Goal: Information Seeking & Learning: Check status

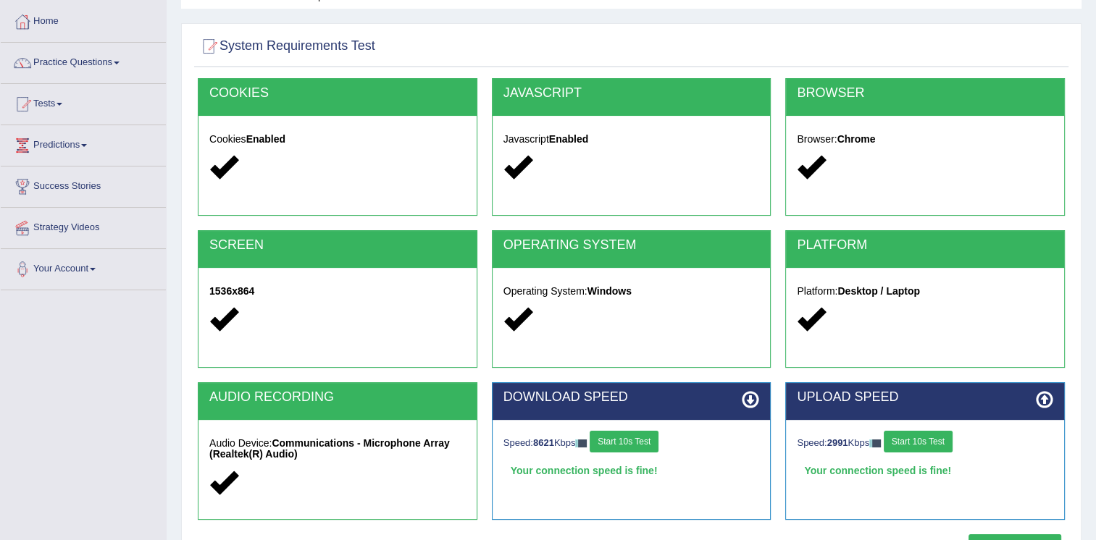
scroll to position [72, 0]
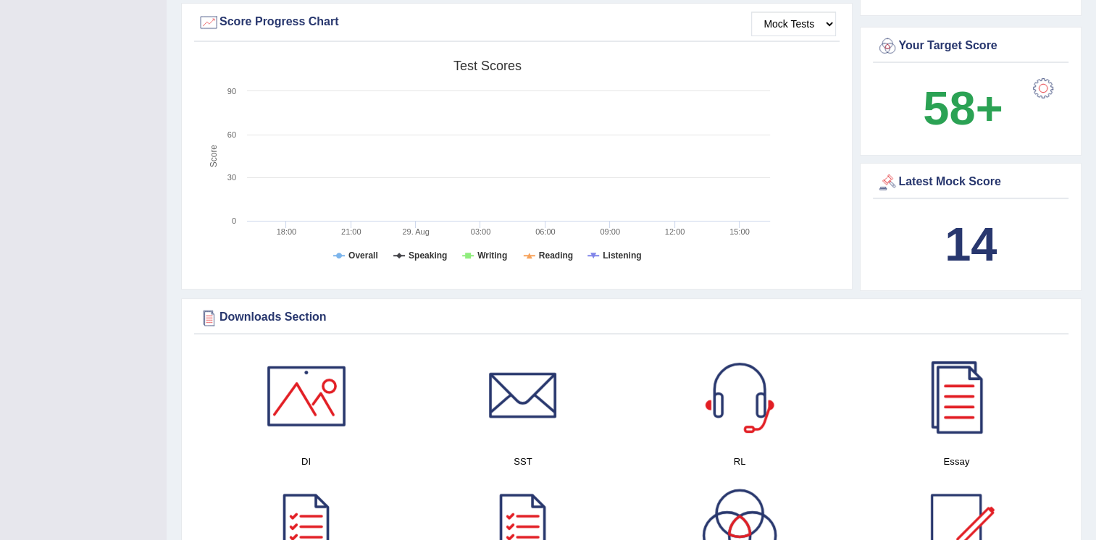
scroll to position [507, 0]
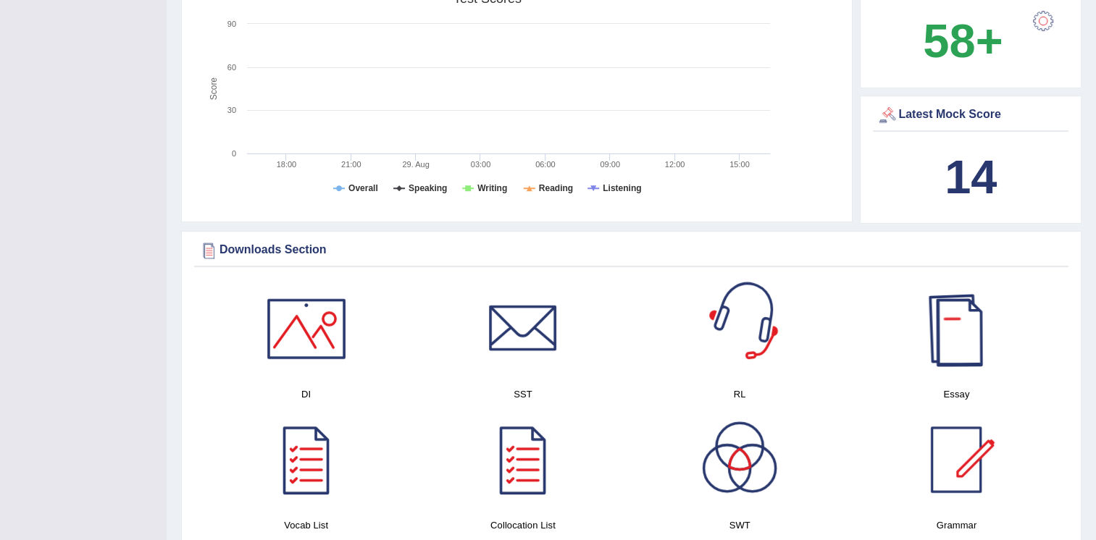
click at [956, 190] on b "14" at bounding box center [970, 177] width 52 height 53
click at [966, 177] on b "14" at bounding box center [970, 177] width 52 height 53
click at [968, 175] on b "14" at bounding box center [970, 177] width 52 height 53
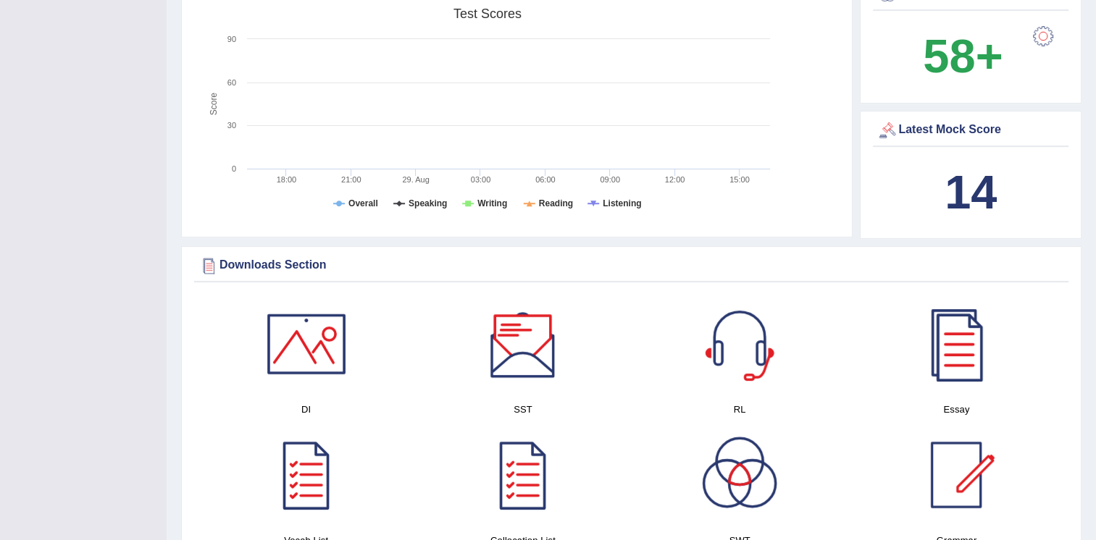
scroll to position [362, 0]
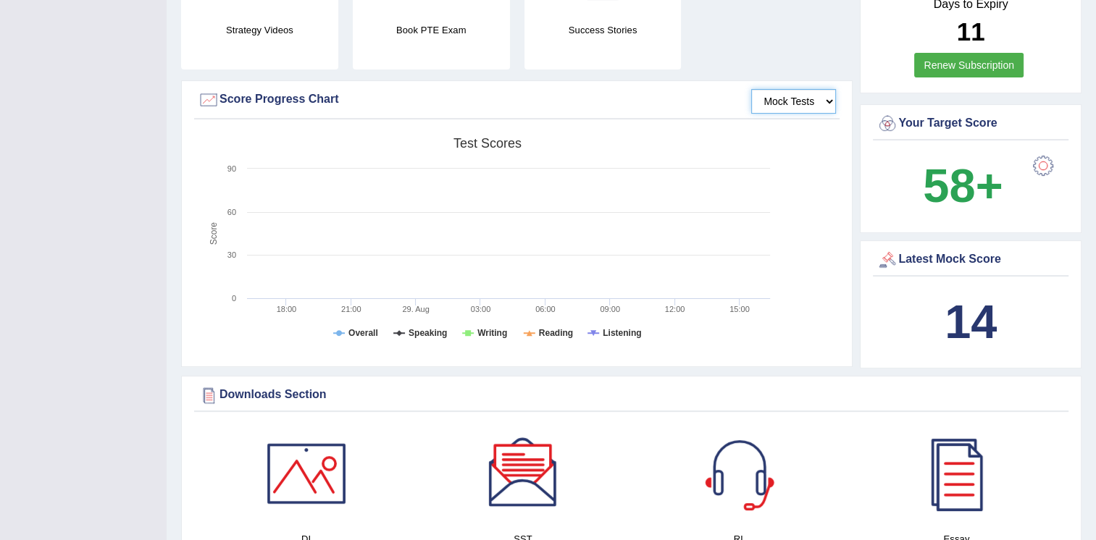
click at [804, 103] on select "Mock Tests" at bounding box center [793, 101] width 85 height 25
click at [751, 89] on select "Mock Tests" at bounding box center [793, 101] width 85 height 25
drag, startPoint x: 544, startPoint y: 214, endPoint x: 501, endPoint y: 222, distance: 43.3
click at [544, 215] on rect at bounding box center [487, 242] width 579 height 225
click at [973, 300] on b "14" at bounding box center [970, 322] width 52 height 53
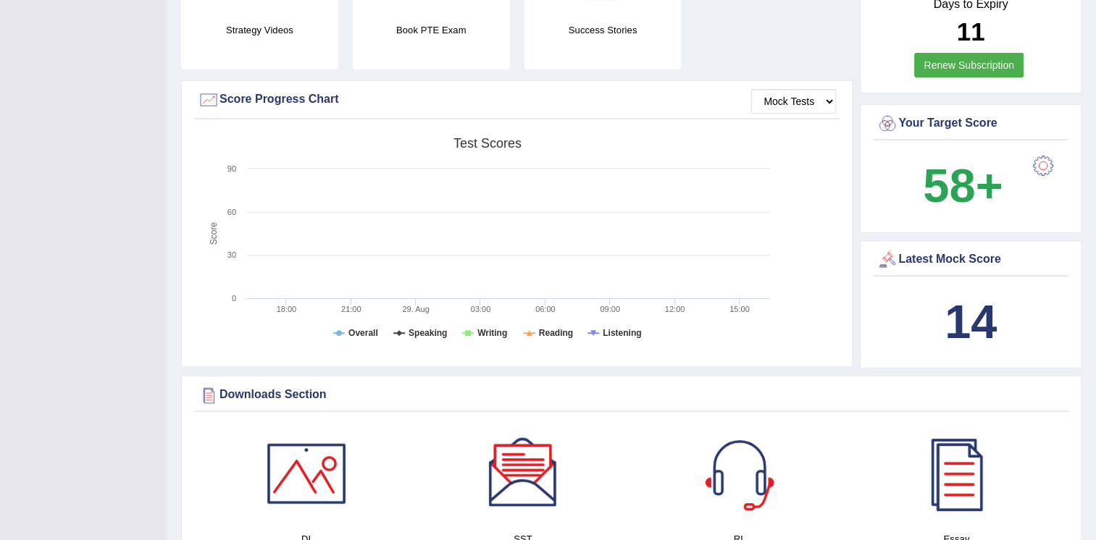
click at [965, 319] on b "14" at bounding box center [970, 322] width 52 height 53
click at [965, 323] on b "14" at bounding box center [970, 322] width 52 height 53
drag, startPoint x: 965, startPoint y: 323, endPoint x: 957, endPoint y: 317, distance: 9.9
click at [960, 323] on b "14" at bounding box center [970, 322] width 52 height 53
click at [699, 329] on rect at bounding box center [487, 242] width 579 height 225
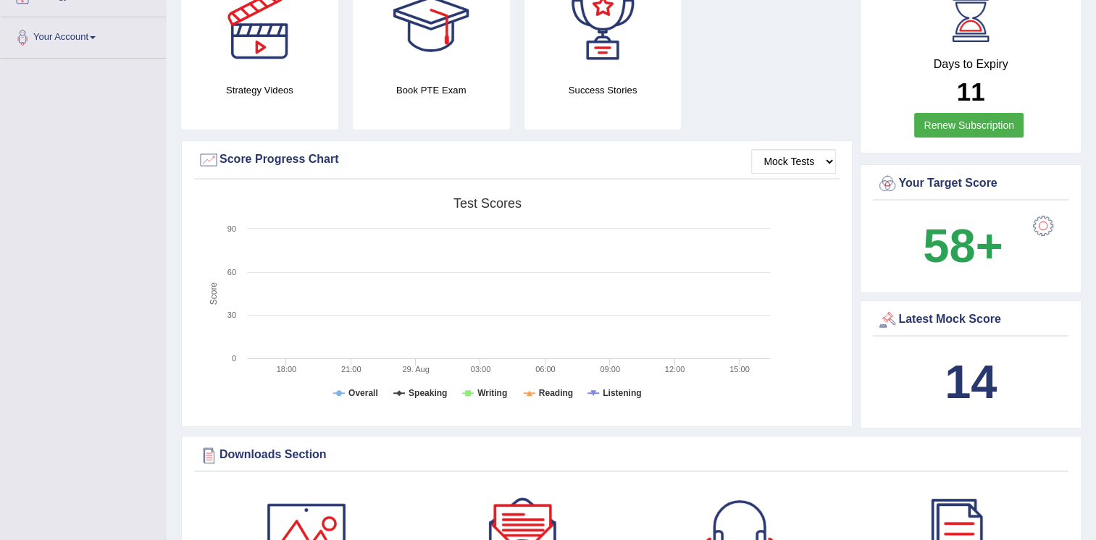
scroll to position [145, 0]
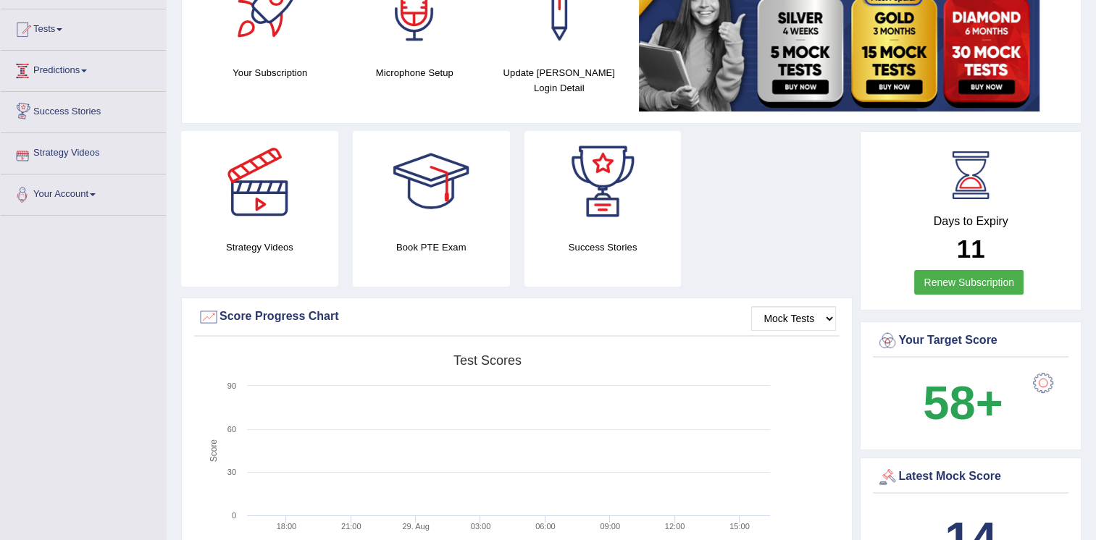
click at [74, 60] on link "Predictions" at bounding box center [83, 69] width 165 height 36
click at [64, 105] on link "Latest Predictions" at bounding box center [94, 104] width 135 height 26
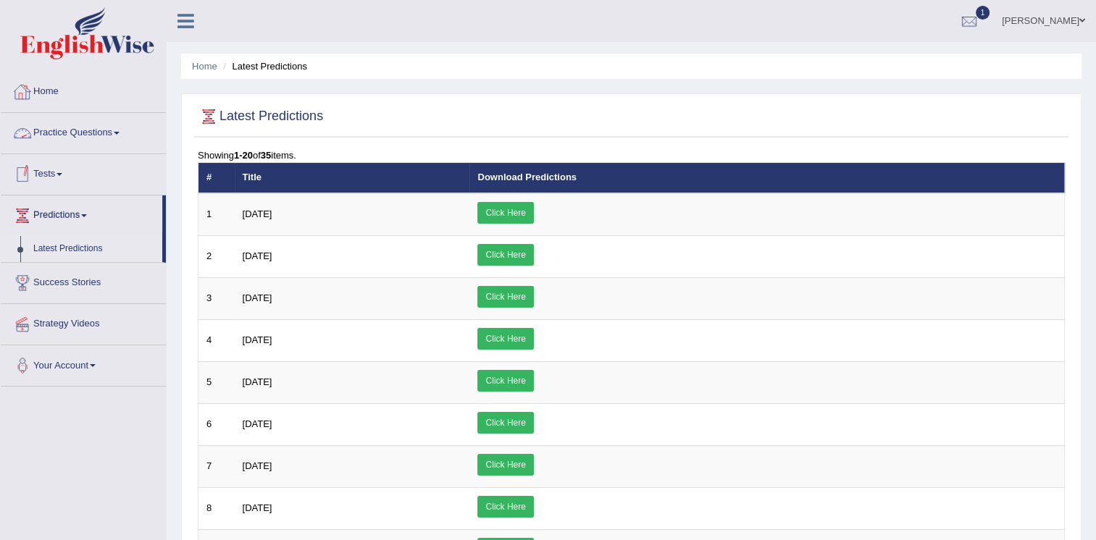
click at [67, 85] on link "Home" at bounding box center [83, 90] width 165 height 36
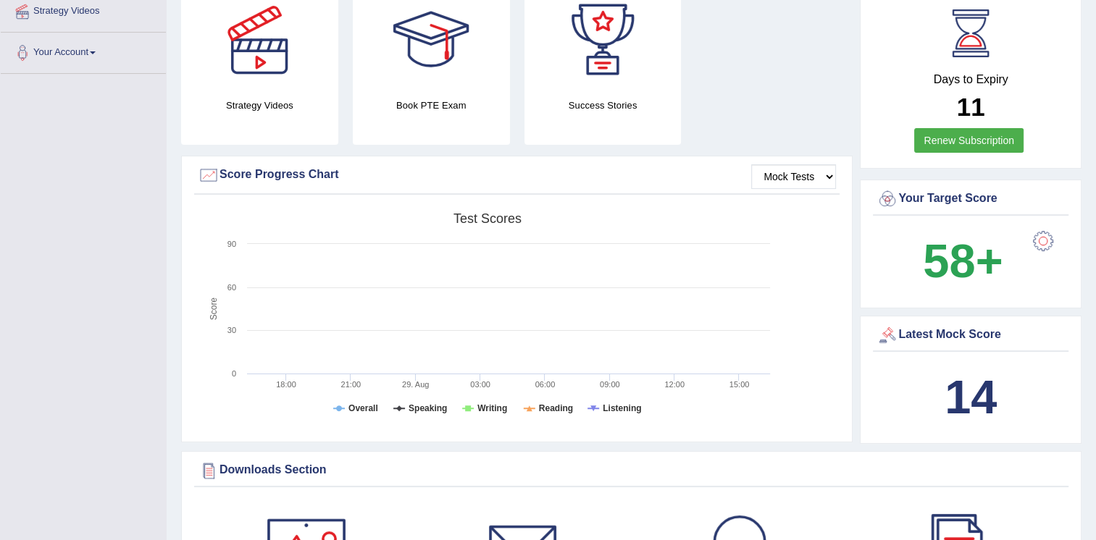
scroll to position [290, 0]
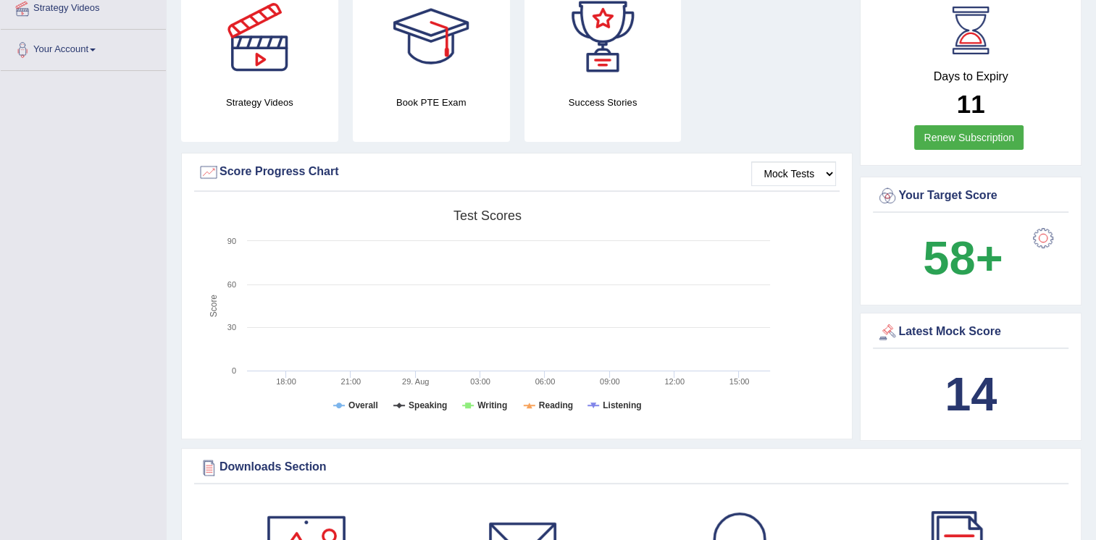
drag, startPoint x: 500, startPoint y: 248, endPoint x: 443, endPoint y: 251, distance: 58.1
click at [492, 248] on rect at bounding box center [487, 315] width 579 height 225
drag, startPoint x: 443, startPoint y: 251, endPoint x: 414, endPoint y: 256, distance: 29.4
click at [435, 253] on rect at bounding box center [487, 315] width 579 height 225
click at [794, 172] on select "Mock Tests" at bounding box center [793, 174] width 85 height 25
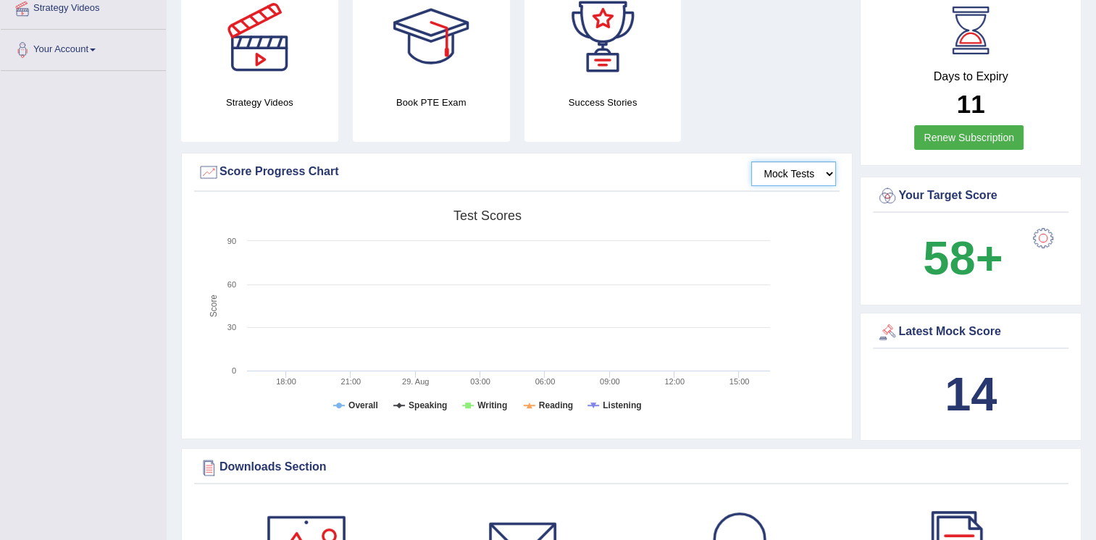
click at [751, 162] on select "Mock Tests" at bounding box center [793, 174] width 85 height 25
drag, startPoint x: 398, startPoint y: 406, endPoint x: 385, endPoint y: 407, distance: 13.1
click at [388, 407] on icon "Created with Highcharts 7.1.2 Score Test scores Overall Speaking Writing Readin…" at bounding box center [487, 315] width 579 height 225
click at [359, 406] on tspan "Overall" at bounding box center [363, 406] width 30 height 10
click at [356, 406] on tspan "Overall" at bounding box center [363, 406] width 30 height 10
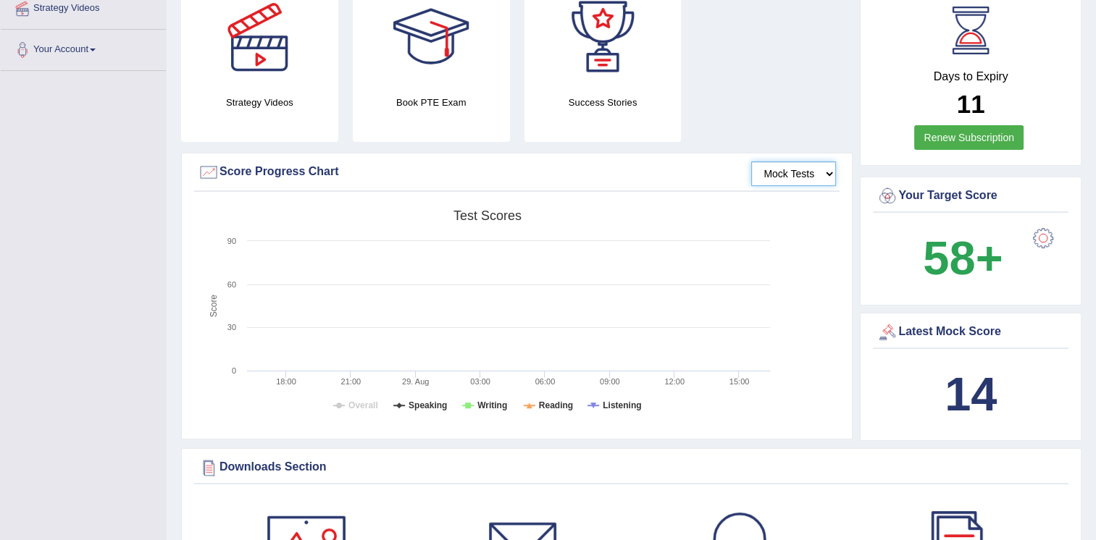
click at [355, 405] on tspan "Overall" at bounding box center [363, 406] width 30 height 10
click at [355, 404] on tspan "Overall" at bounding box center [363, 406] width 30 height 10
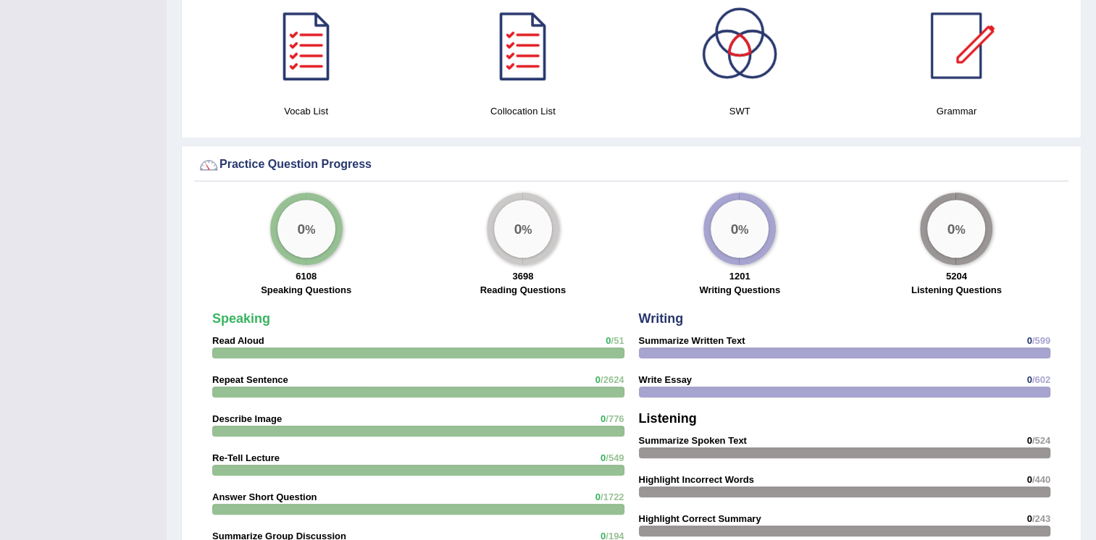
scroll to position [942, 0]
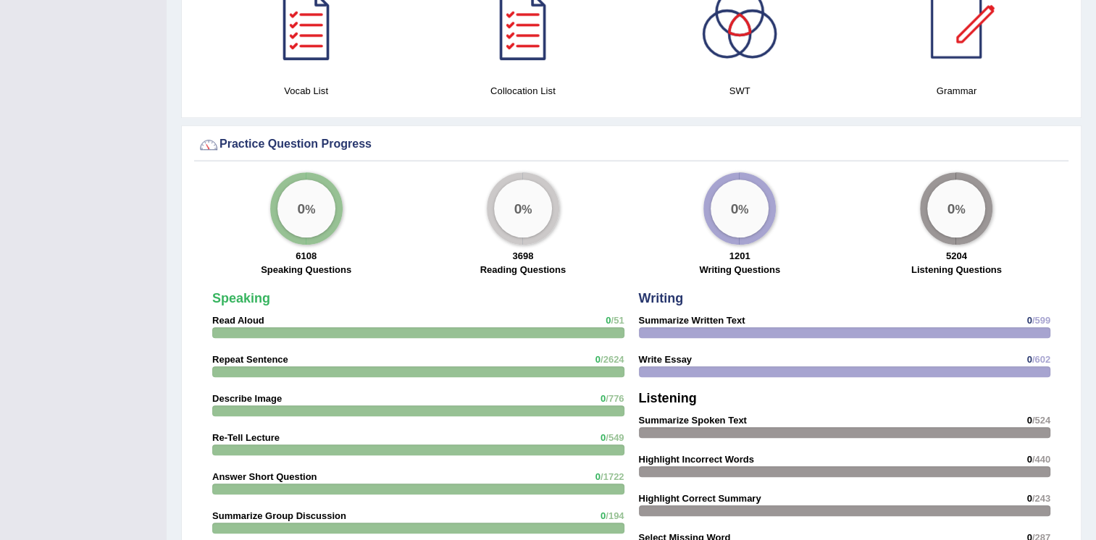
click at [243, 320] on strong "Read Aloud" at bounding box center [238, 320] width 52 height 11
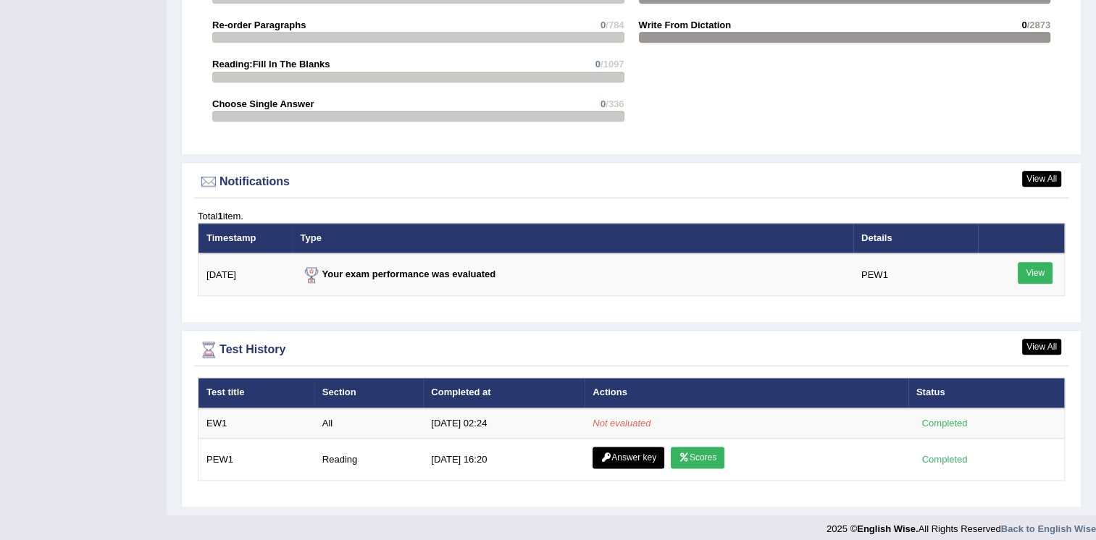
scroll to position [1616, 0]
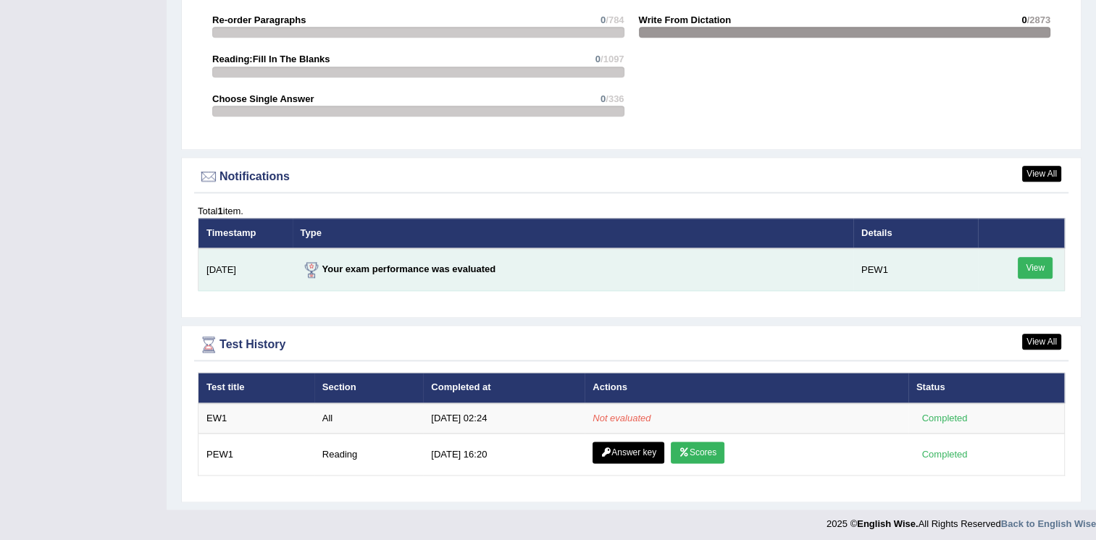
click at [1033, 259] on link "View" at bounding box center [1035, 268] width 35 height 22
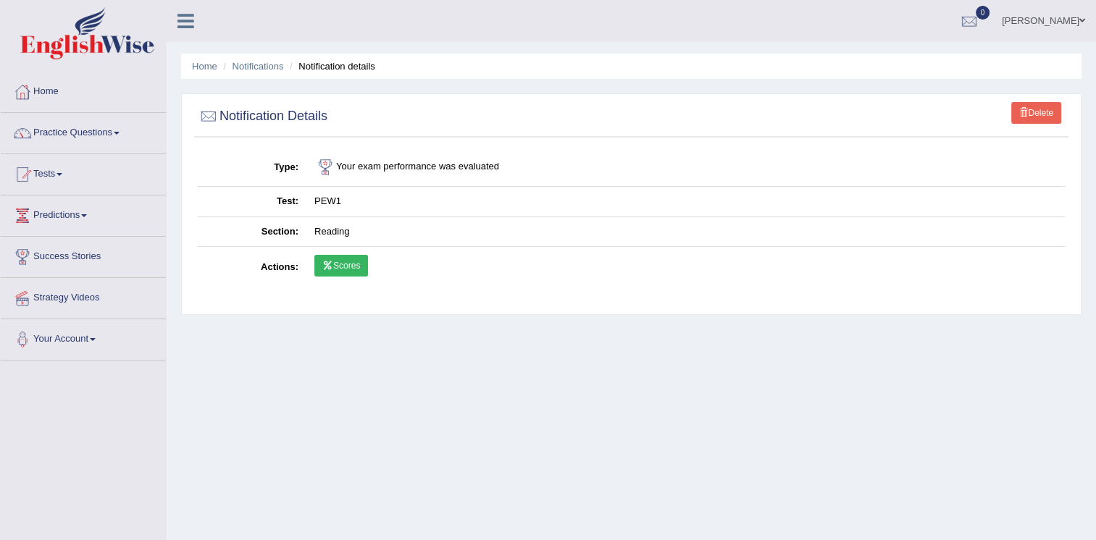
click at [335, 265] on link "Scores" at bounding box center [341, 266] width 54 height 22
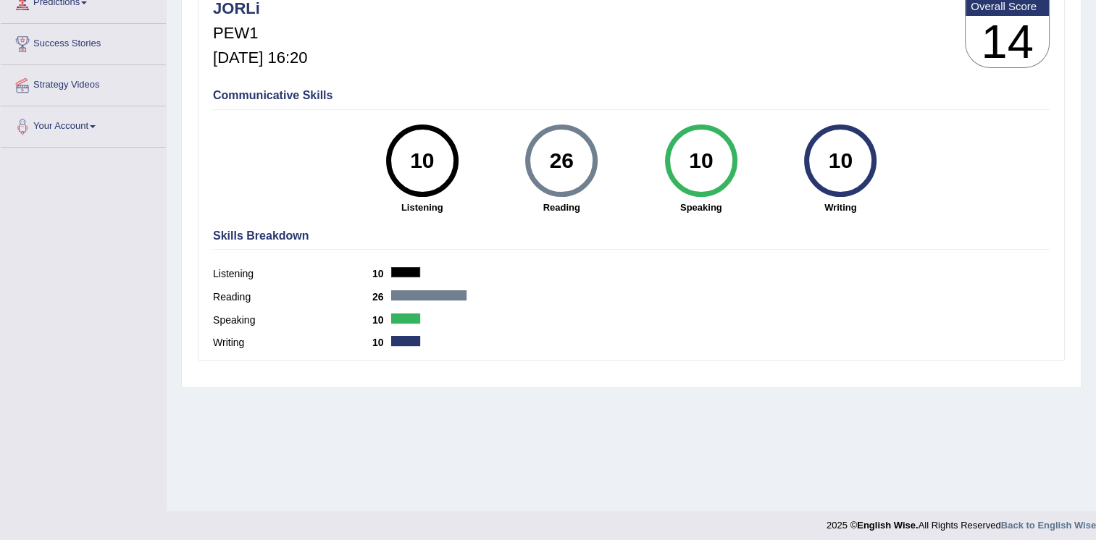
scroll to position [217, 0]
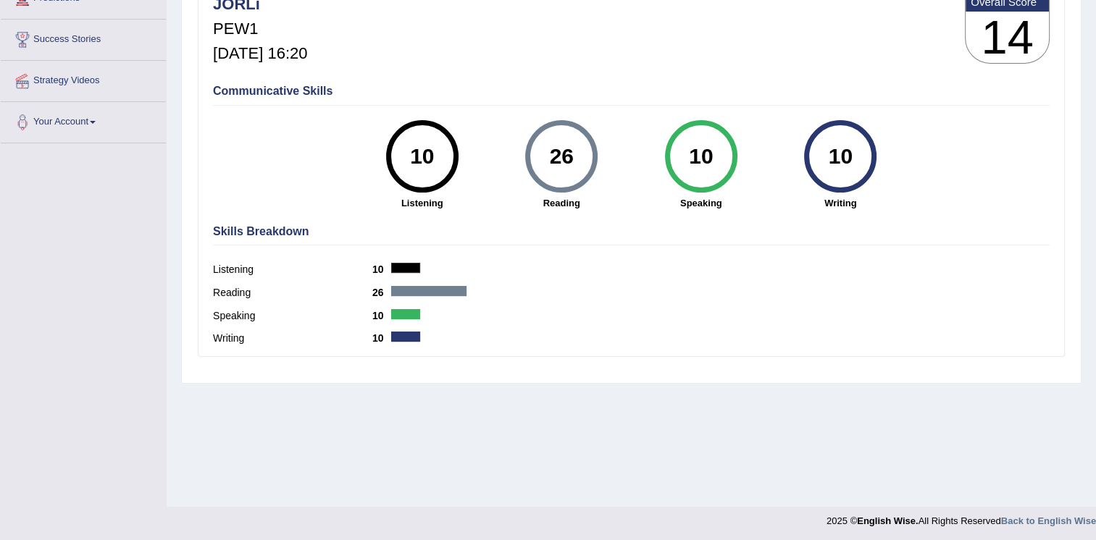
click at [406, 269] on div at bounding box center [405, 268] width 29 height 10
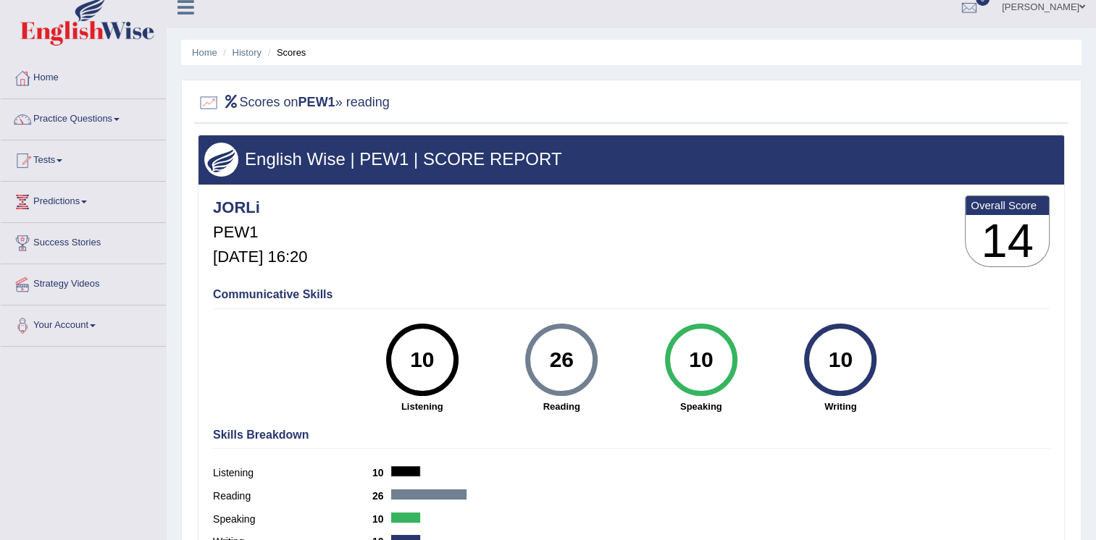
scroll to position [0, 0]
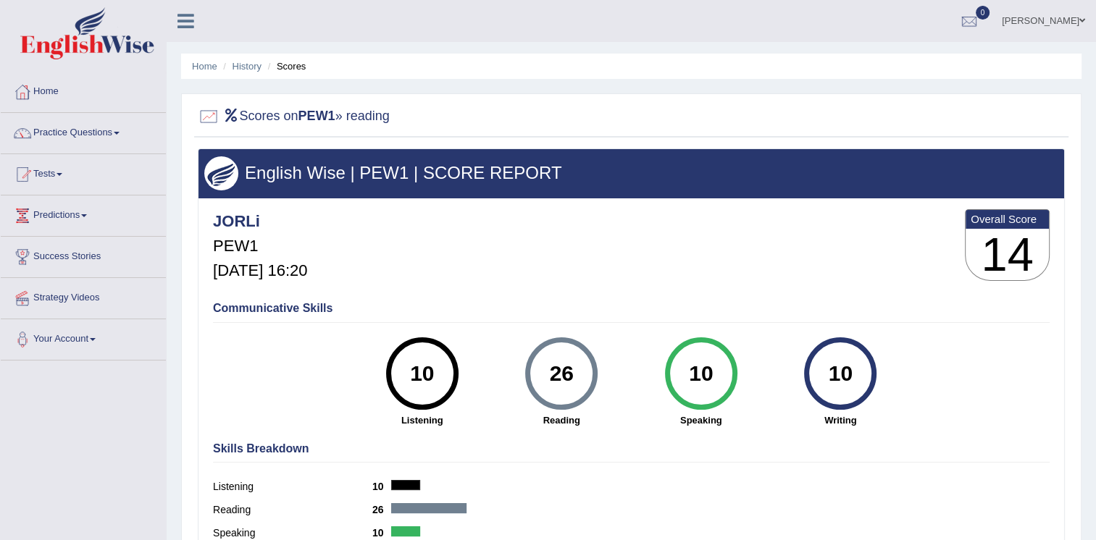
click at [385, 296] on div "Communicative Skills 10 Listening 26 [GEOGRAPHIC_DATA] 10 Speaking 10 Writing" at bounding box center [631, 363] width 844 height 137
click at [387, 296] on div "Communicative Skills 10 Listening 26 [GEOGRAPHIC_DATA] 10 Speaking 10 Writing" at bounding box center [631, 363] width 844 height 137
drag, startPoint x: 387, startPoint y: 296, endPoint x: 360, endPoint y: 248, distance: 55.8
click at [385, 295] on div "Communicative Skills 10 Listening 26 [GEOGRAPHIC_DATA] 10 Speaking 10 Writing" at bounding box center [631, 363] width 844 height 137
click at [269, 111] on h2 "Scores on PEW1 » reading" at bounding box center [294, 117] width 192 height 22
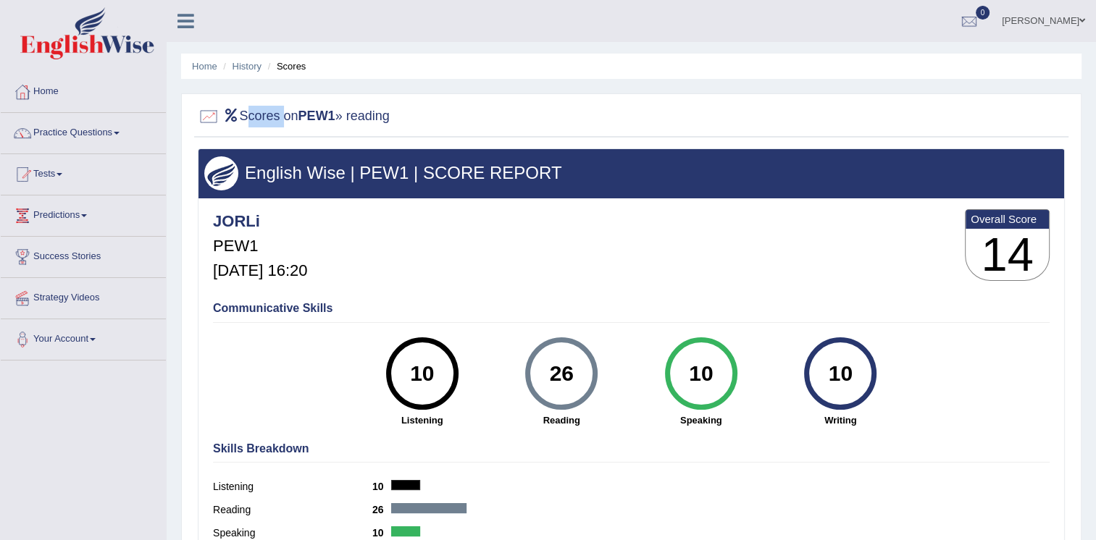
click at [298, 123] on h2 "Scores on PEW1 » reading" at bounding box center [294, 117] width 192 height 22
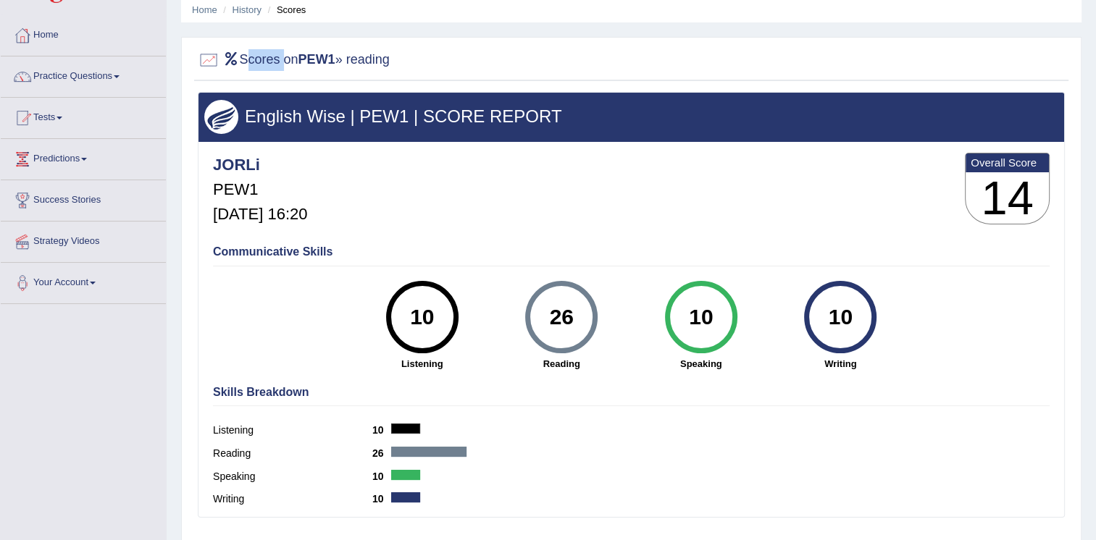
scroll to position [145, 0]
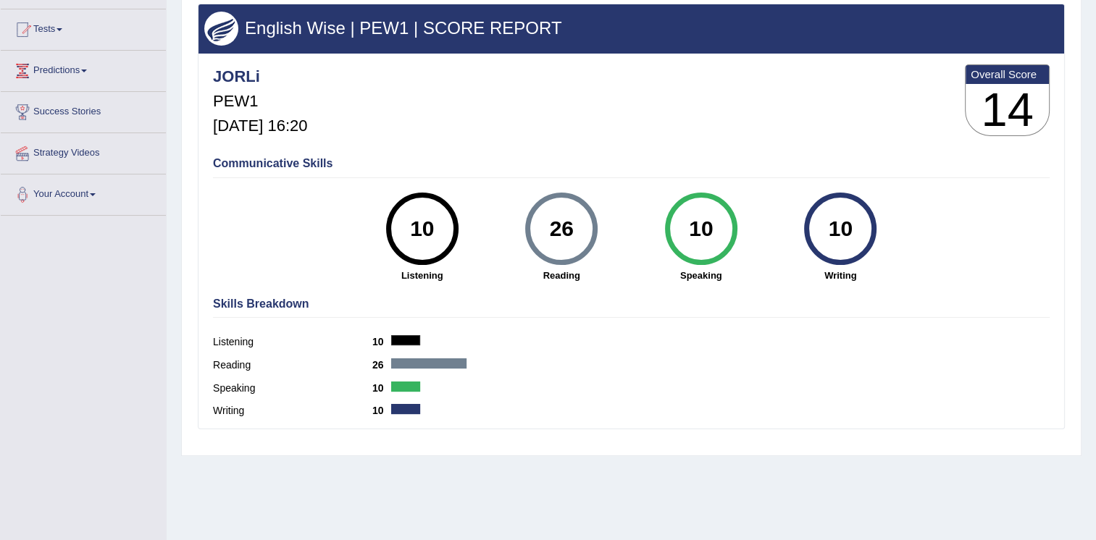
click at [423, 347] on div "Listening 10" at bounding box center [631, 343] width 837 height 23
click at [403, 331] on div "Skills Breakdown Listening 10 Reading 26 Speaking 10 Writing 10" at bounding box center [631, 359] width 844 height 138
click at [400, 334] on div "Skills Breakdown Listening 10 Reading 26 Speaking 10 Writing 10" at bounding box center [631, 359] width 844 height 138
drag, startPoint x: 422, startPoint y: 352, endPoint x: 438, endPoint y: 384, distance: 36.0
click at [435, 369] on div "Skills Breakdown Listening 10 Reading 26 Speaking 10 Writing 10" at bounding box center [631, 359] width 844 height 138
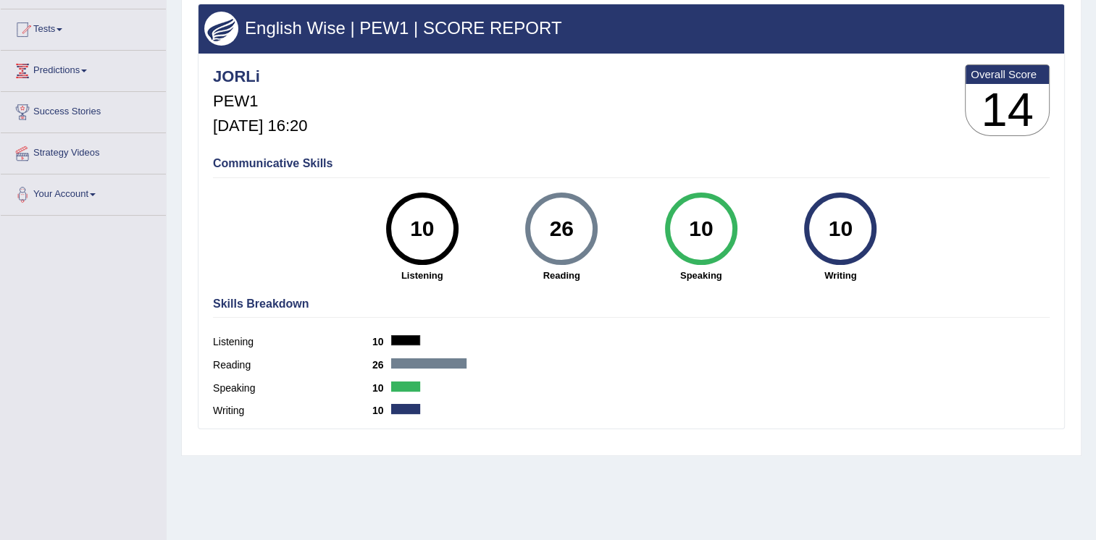
drag, startPoint x: 438, startPoint y: 384, endPoint x: 437, endPoint y: 391, distance: 7.3
click at [437, 390] on div "Speaking 10" at bounding box center [631, 390] width 837 height 23
click at [443, 401] on div "Skills Breakdown Listening 10 Reading 26 Speaking 10 Writing 10" at bounding box center [631, 359] width 844 height 138
click at [457, 436] on div "English Wise | PEW1 | SCORE REPORT JORLi PEW1 [DATE] 16:20 Overall Score 14 Com…" at bounding box center [631, 226] width 874 height 445
click at [440, 445] on div "English Wise | PEW1 | SCORE REPORT JORLi PEW1 [DATE] 16:20 Overall Score 14 Com…" at bounding box center [631, 226] width 874 height 445
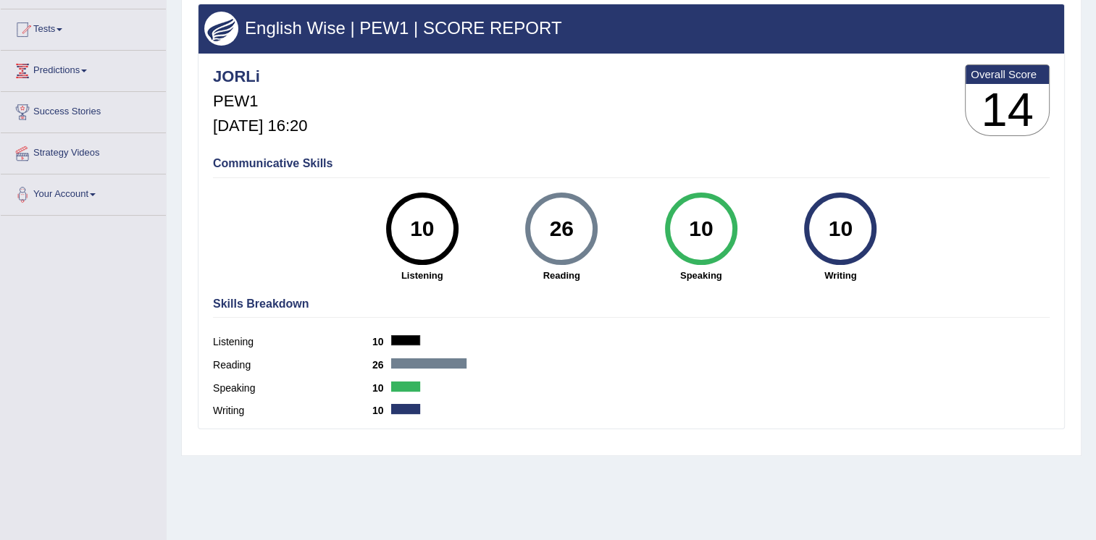
click at [440, 445] on div "English Wise | PEW1 | SCORE REPORT JORLi PEW1 [DATE] 16:20 Overall Score 14 Com…" at bounding box center [631, 226] width 874 height 445
click at [966, 93] on div "JORLi PEW1 [DATE] 16:20 Overall Score 14" at bounding box center [631, 104] width 844 height 86
drag, startPoint x: 979, startPoint y: 110, endPoint x: 968, endPoint y: 117, distance: 13.3
click at [979, 111] on h3 "14" at bounding box center [1006, 110] width 83 height 52
drag, startPoint x: 955, startPoint y: 120, endPoint x: 906, endPoint y: 135, distance: 50.6
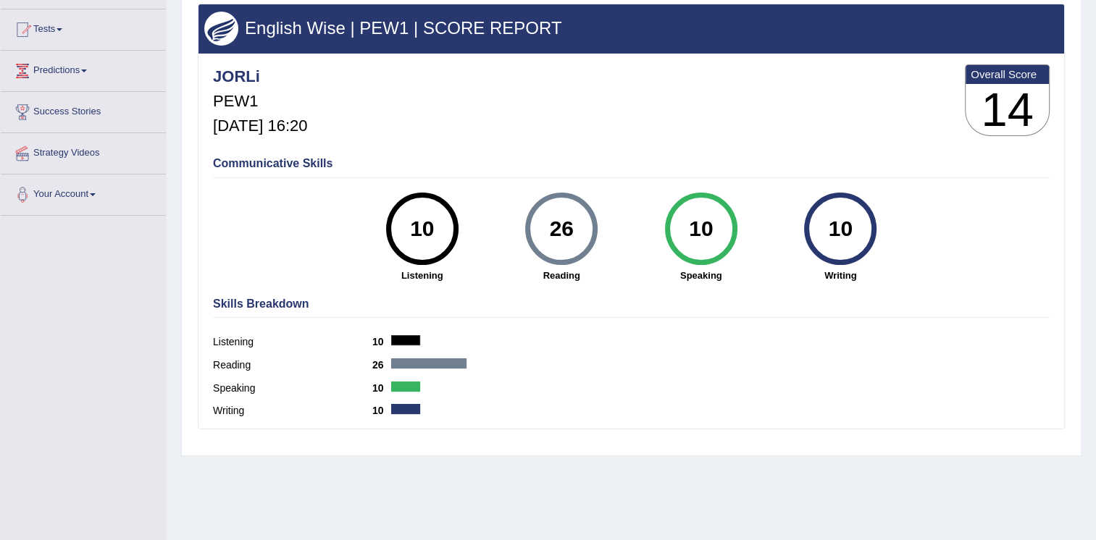
click at [947, 122] on div "JORLi PEW1 [DATE] 16:20 Overall Score 14" at bounding box center [631, 104] width 844 height 86
drag, startPoint x: 889, startPoint y: 141, endPoint x: 862, endPoint y: 148, distance: 28.5
click at [868, 146] on div "English Wise | PEW1 | SCORE REPORT JORLi PEW1 [DATE] 16:20 Overall Score 14 Com…" at bounding box center [631, 217] width 867 height 426
drag, startPoint x: 837, startPoint y: 148, endPoint x: 750, endPoint y: 153, distance: 87.7
click at [814, 148] on div "English Wise | PEW1 | SCORE REPORT JORLi PEW1 [DATE] 16:20 Overall Score 14 Com…" at bounding box center [631, 217] width 867 height 426
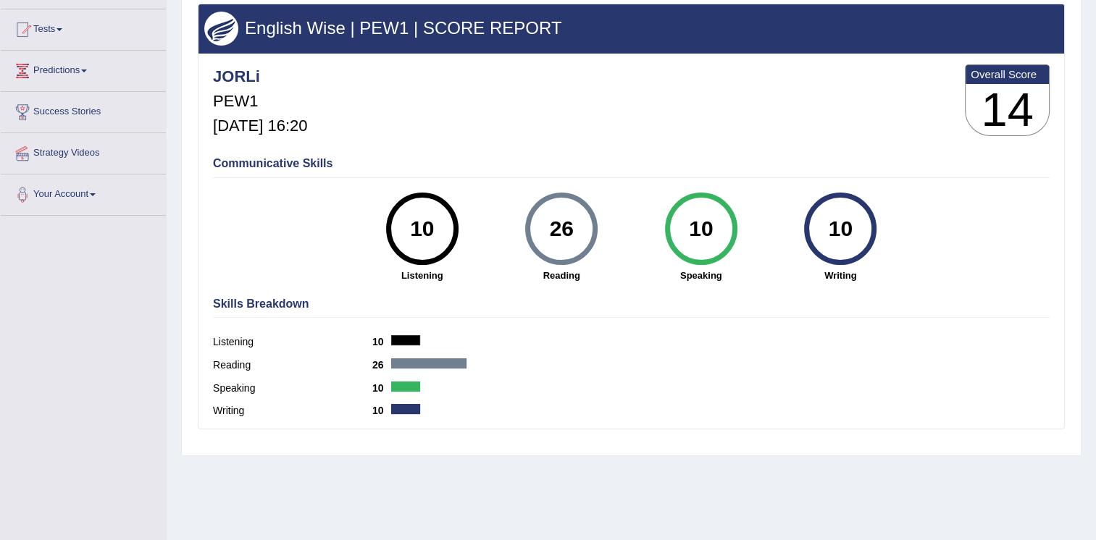
drag, startPoint x: 750, startPoint y: 153, endPoint x: 640, endPoint y: 198, distance: 118.5
click at [640, 198] on div "Communicative Skills 10 Listening 26 [GEOGRAPHIC_DATA] 10 Speaking 10 Writing" at bounding box center [631, 218] width 844 height 137
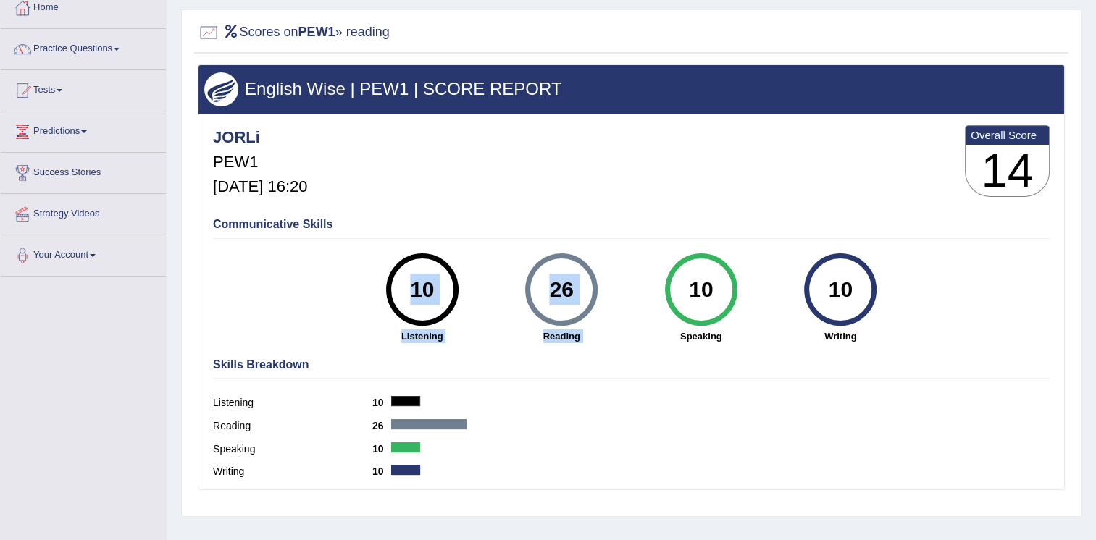
scroll to position [0, 0]
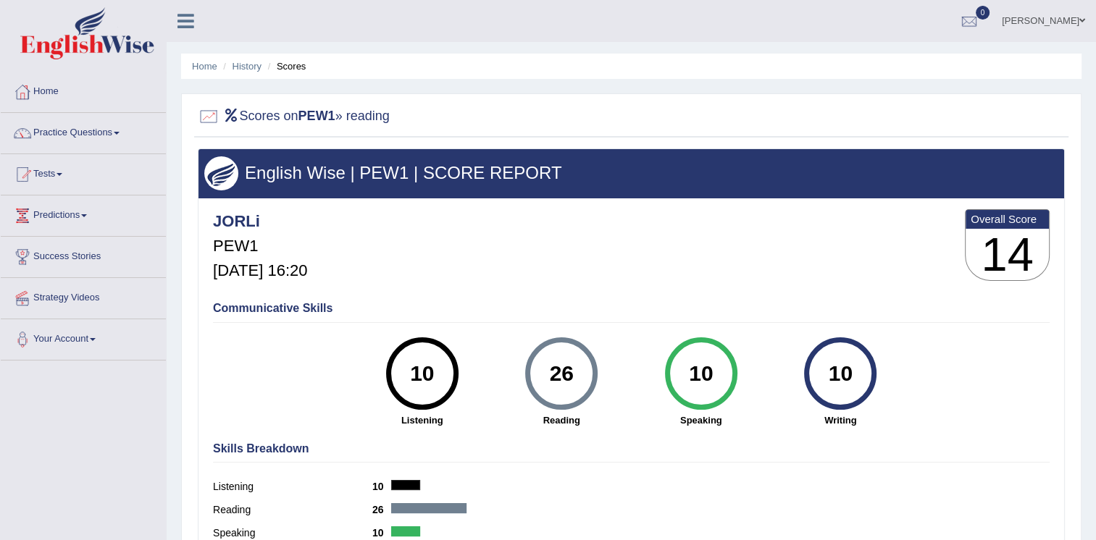
click at [593, 282] on div "JORLi PEW1 [DATE] 16:20 Overall Score 14" at bounding box center [631, 249] width 844 height 86
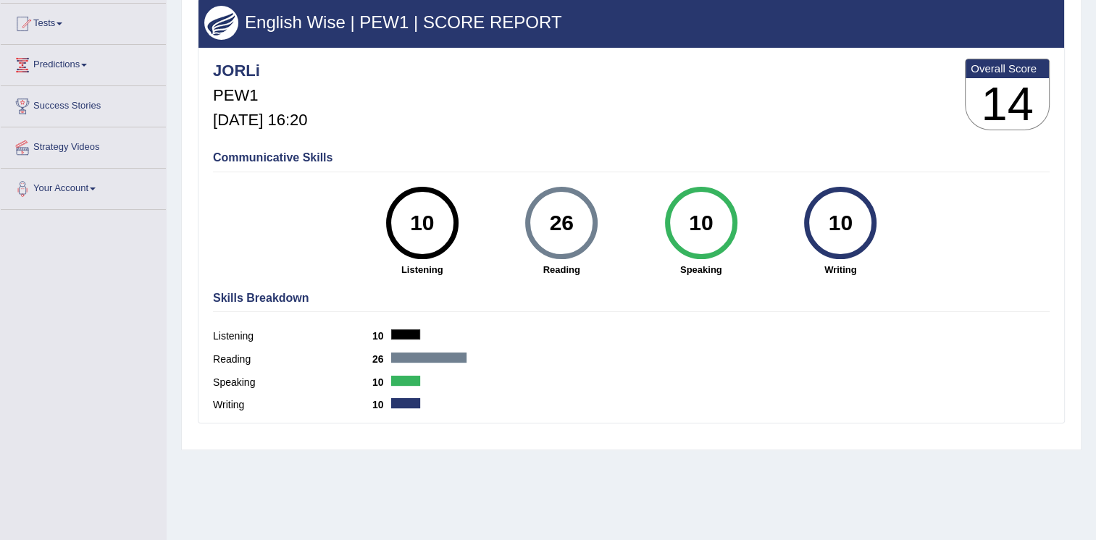
scroll to position [148, 0]
